Goal: Transaction & Acquisition: Book appointment/travel/reservation

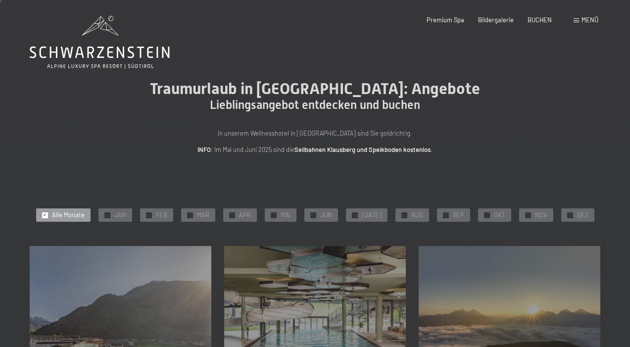
scroll to position [50, 0]
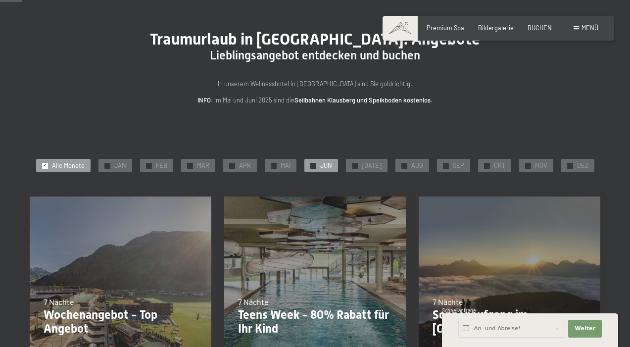
click at [327, 165] on span "JUN" at bounding box center [326, 165] width 12 height 9
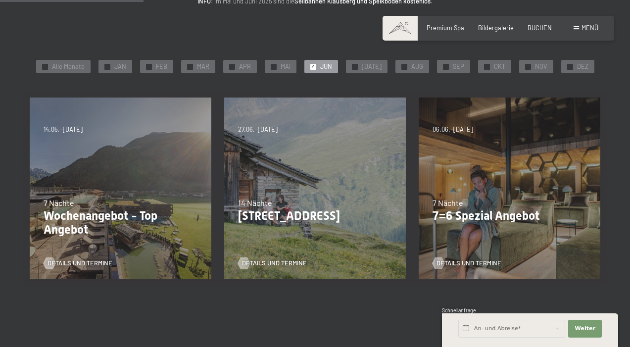
scroll to position [198, 0]
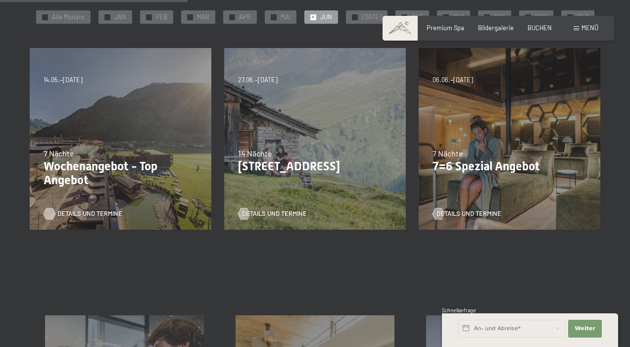
click at [104, 214] on span "Details und Termine" at bounding box center [89, 213] width 65 height 9
click at [472, 213] on span "Details und Termine" at bounding box center [479, 213] width 65 height 9
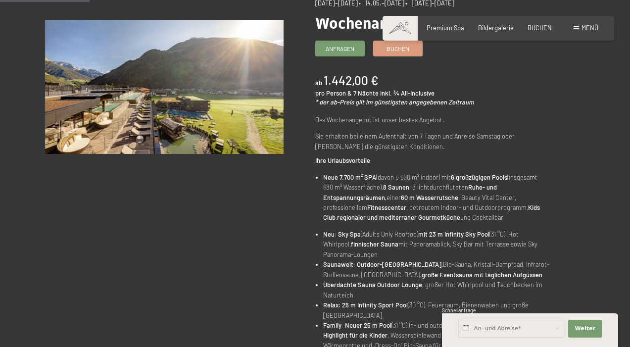
scroll to position [149, 0]
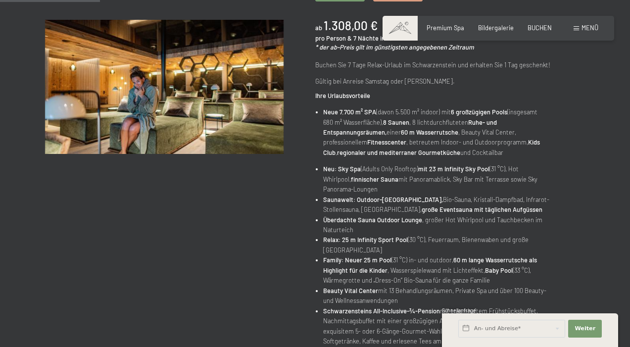
scroll to position [198, 0]
